Goal: Information Seeking & Learning: Learn about a topic

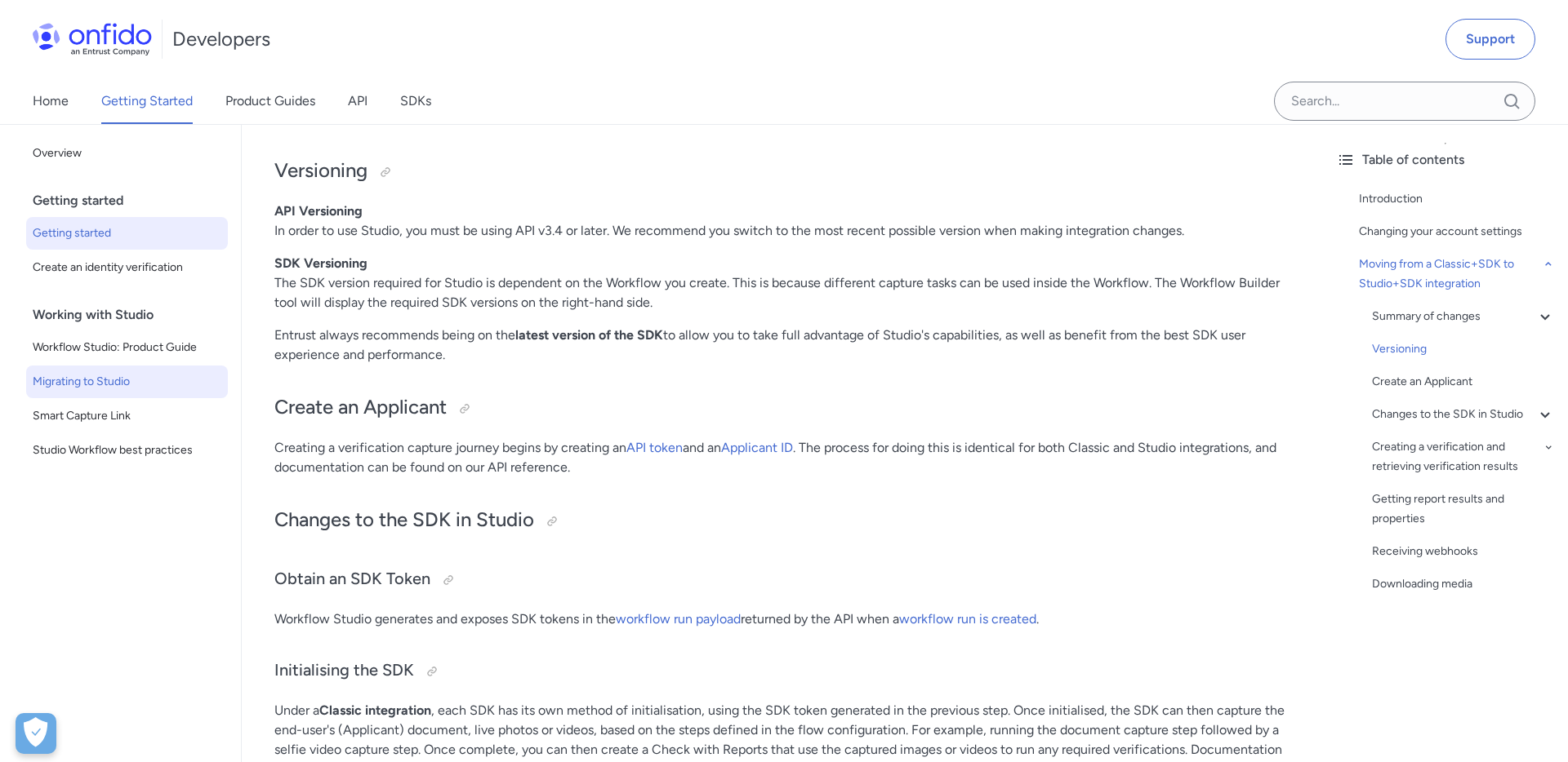
click at [79, 233] on span "Getting started" at bounding box center [127, 233] width 189 height 19
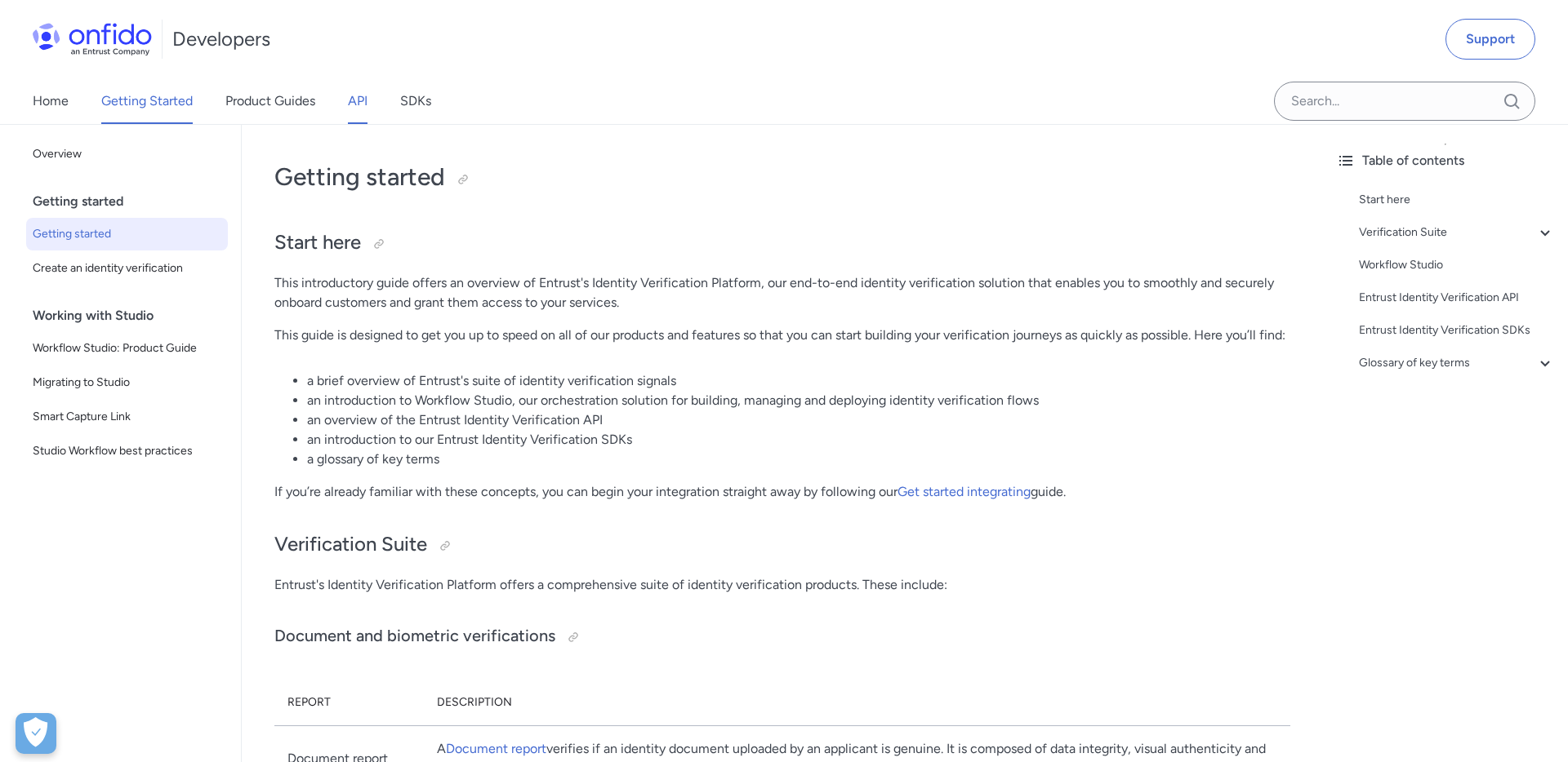
click at [358, 108] on link "API" at bounding box center [357, 101] width 19 height 46
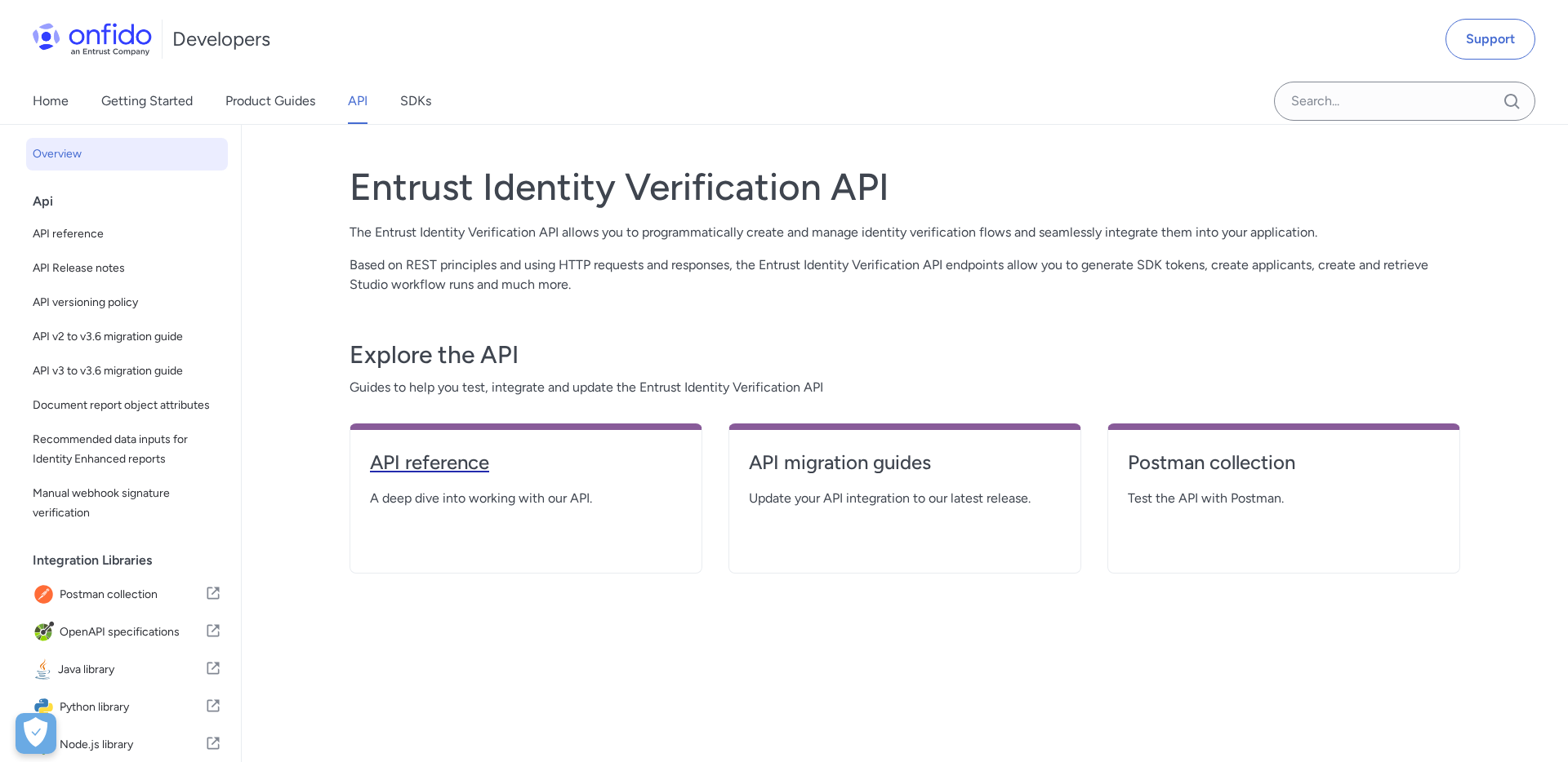
click at [465, 464] on h4 "API reference" at bounding box center [526, 463] width 312 height 26
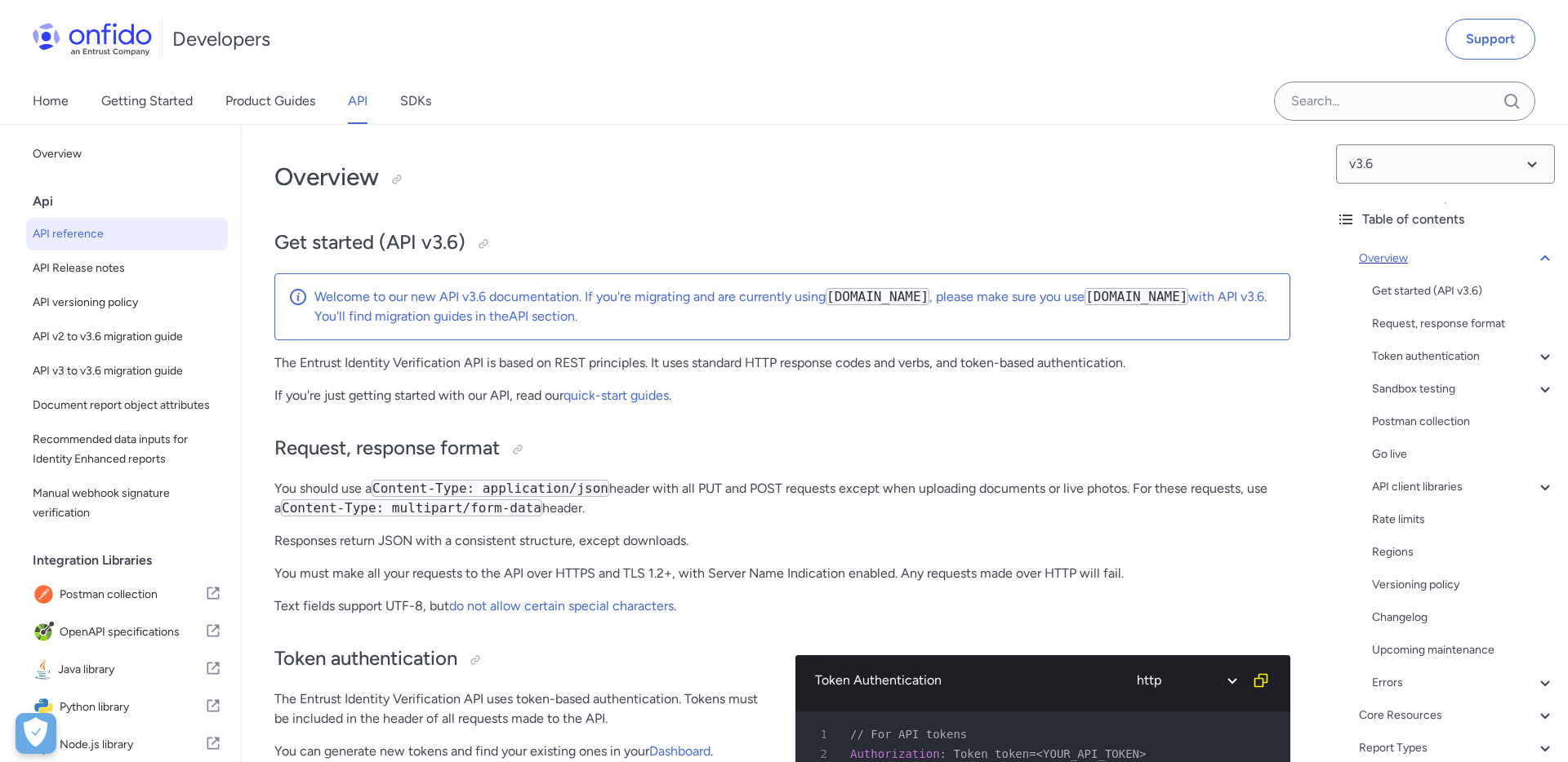
click at [1542, 257] on icon at bounding box center [1545, 259] width 19 height 19
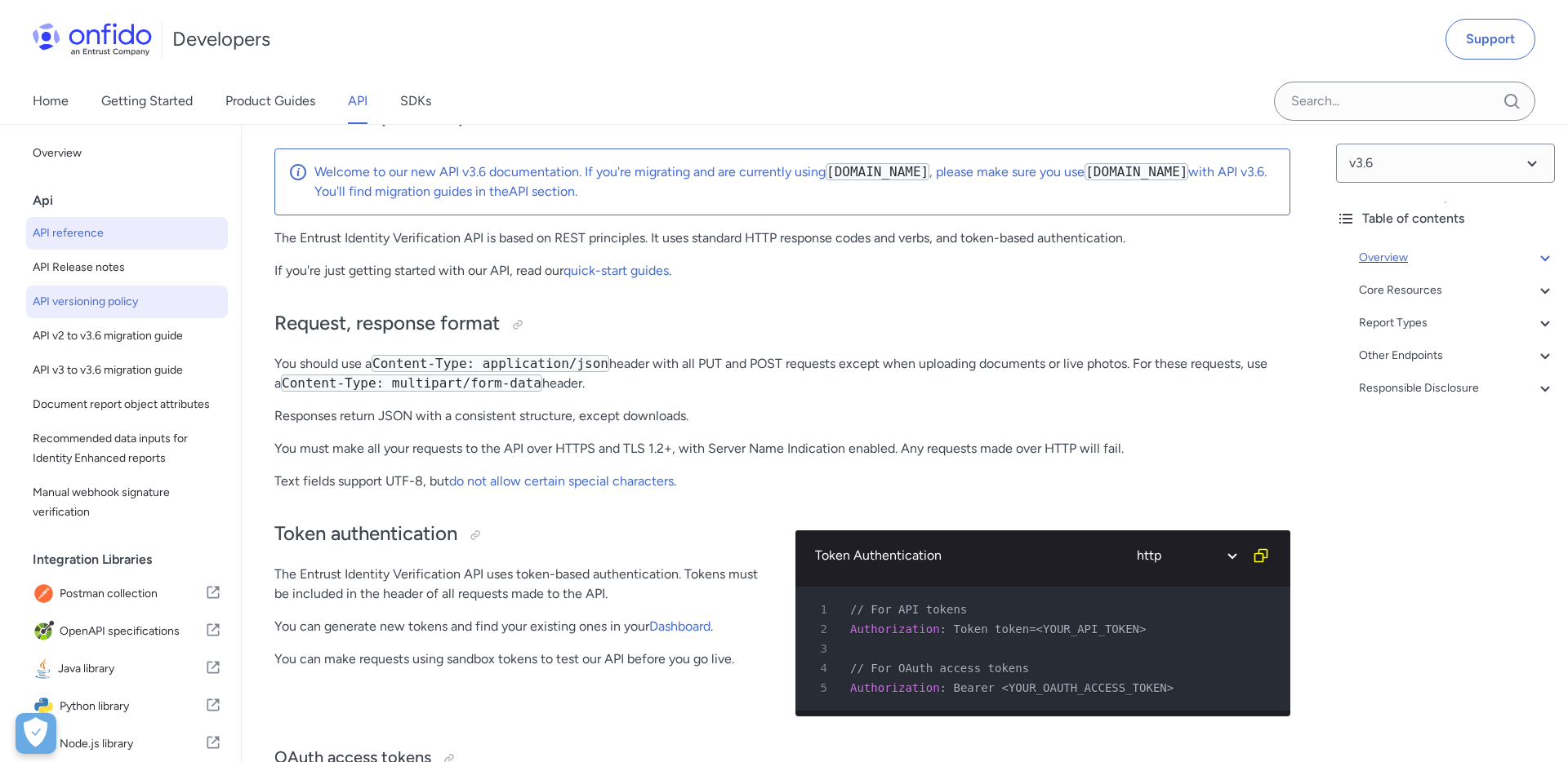
click at [126, 287] on link "API versioning policy" at bounding box center [127, 302] width 201 height 33
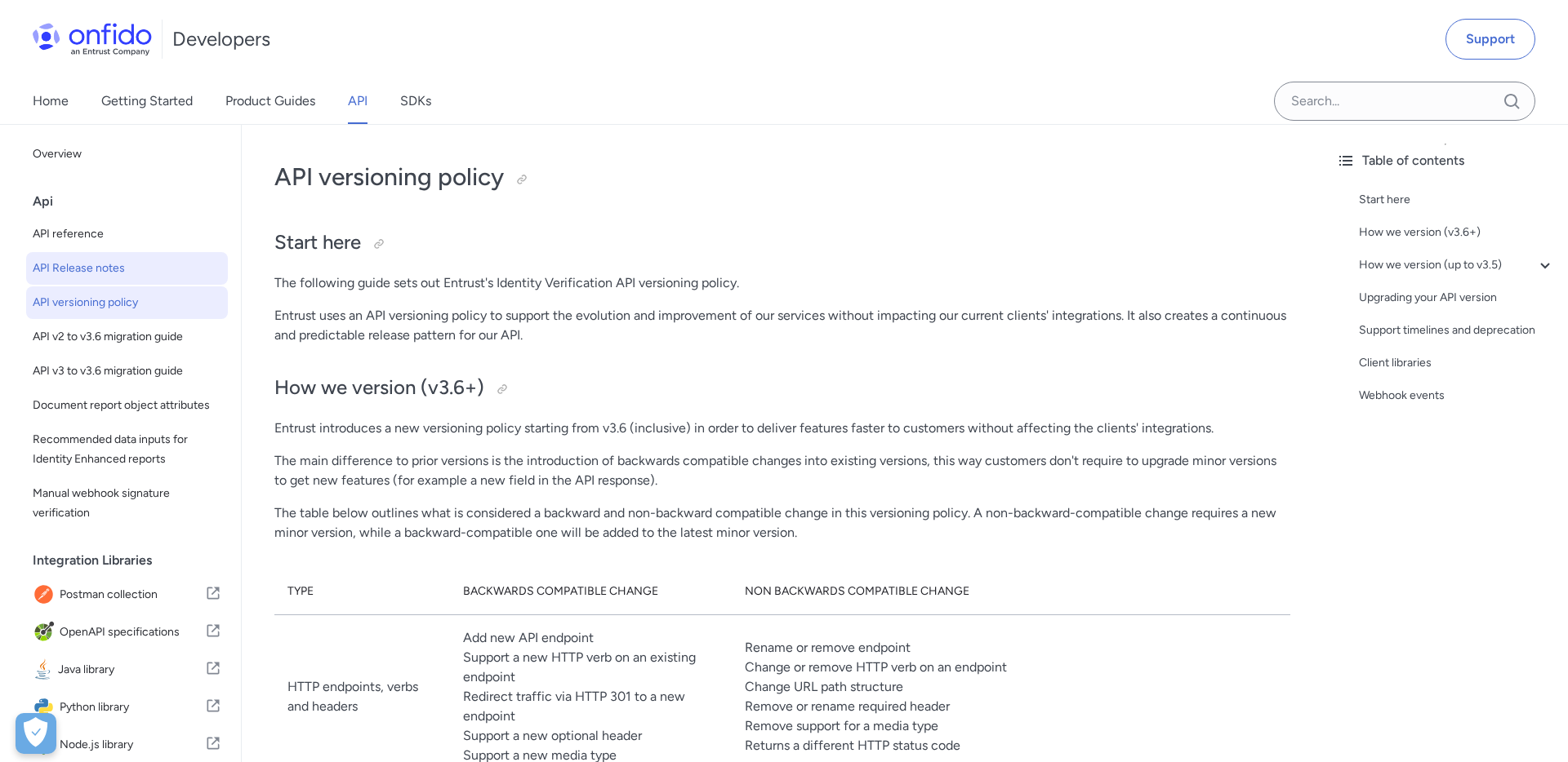
click at [108, 261] on span "API Release notes" at bounding box center [127, 268] width 189 height 19
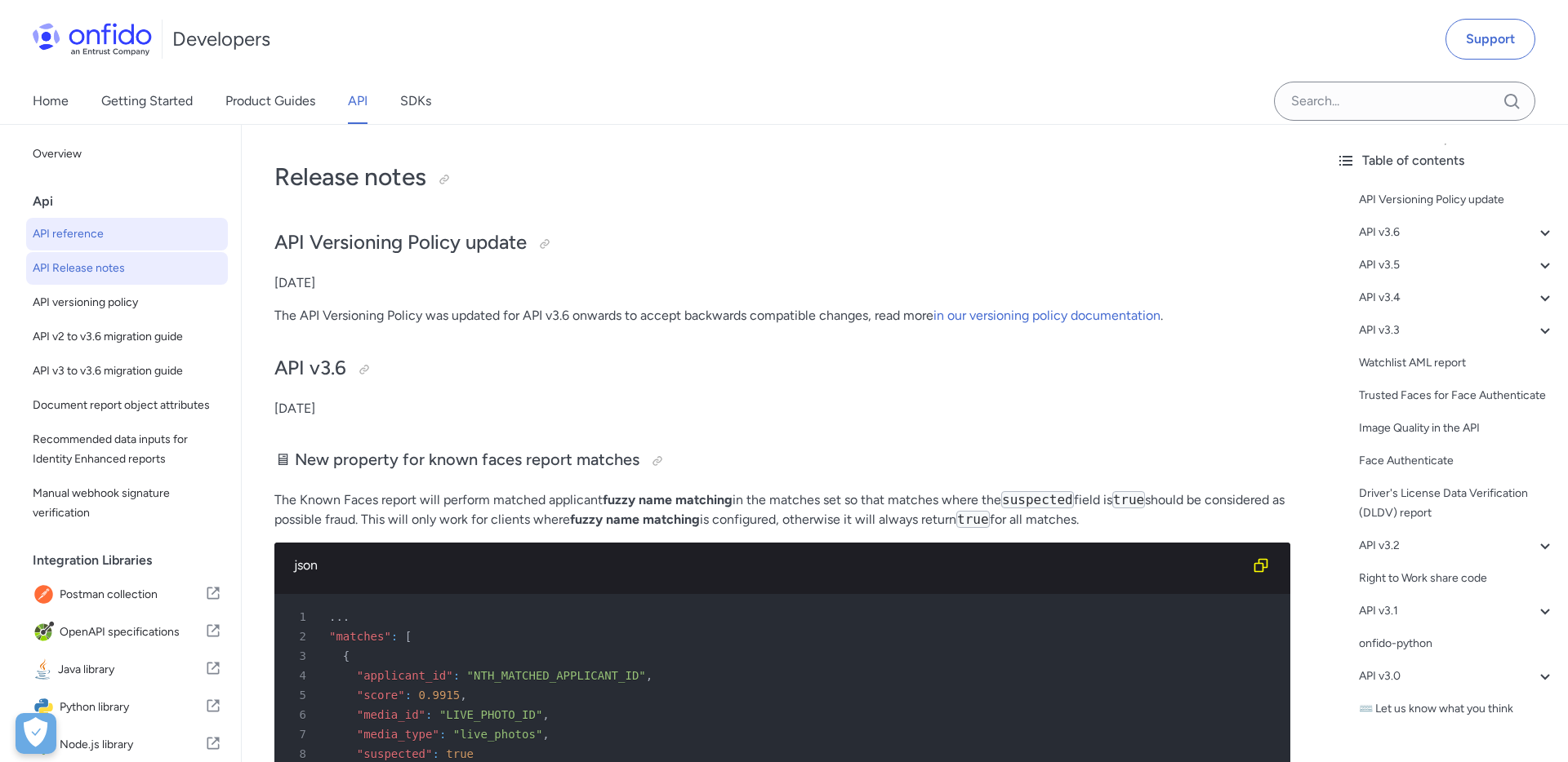
click at [101, 231] on span "API reference" at bounding box center [127, 234] width 189 height 19
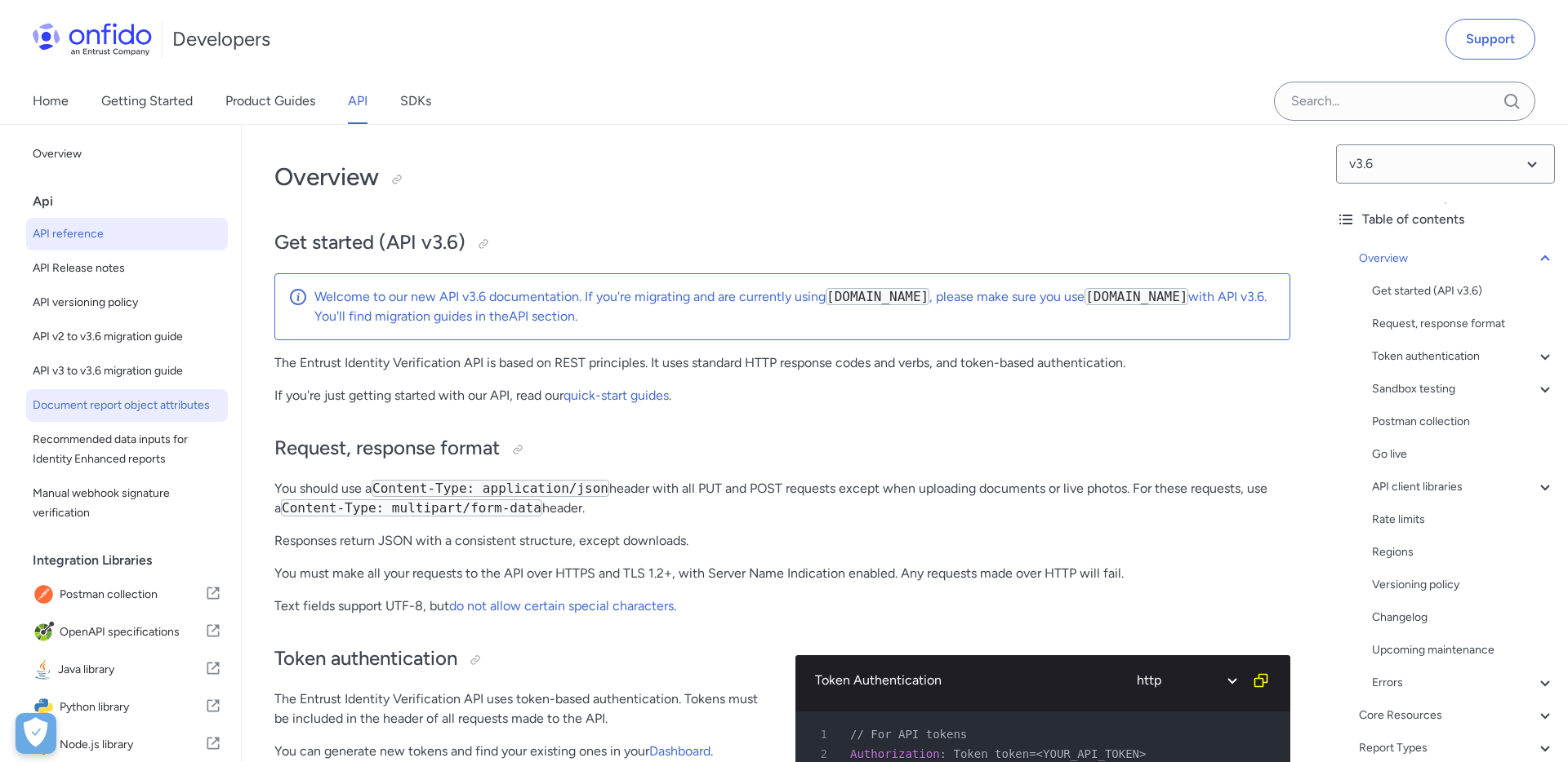
click at [91, 404] on span "Document report object attributes" at bounding box center [127, 406] width 189 height 19
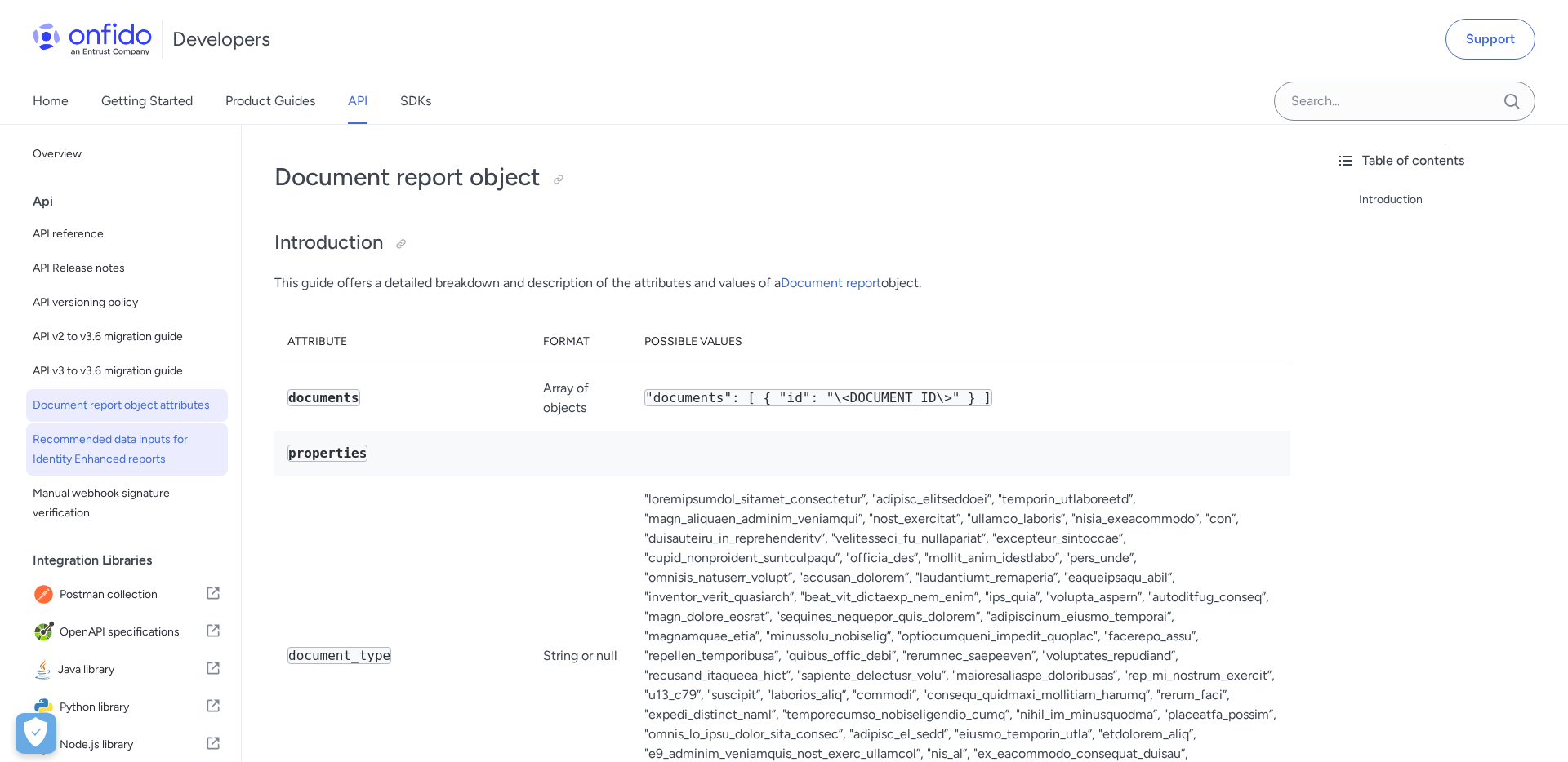
click at [124, 444] on span "Recommended data inputs for Identity Enhanced reports" at bounding box center [127, 449] width 189 height 39
